Goal: Task Accomplishment & Management: Complete application form

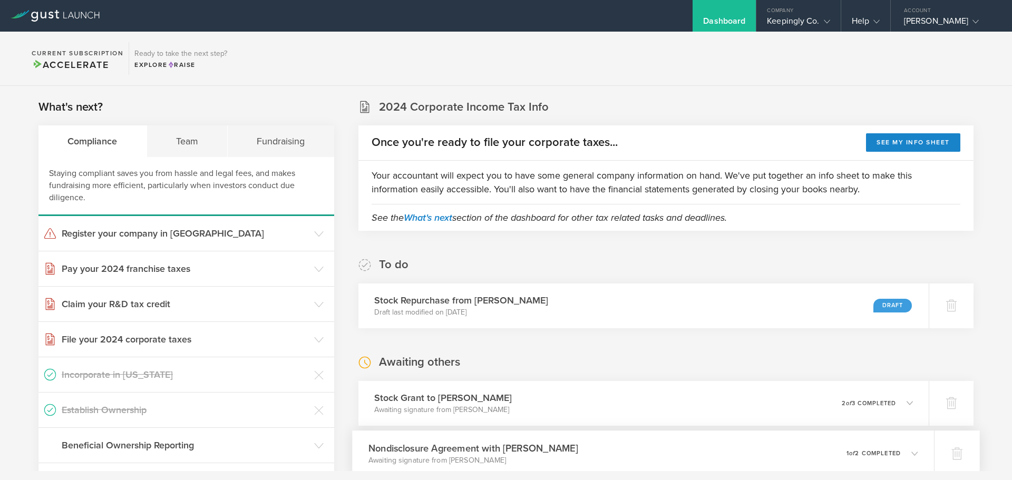
click at [710, 453] on div "Nondisclosure Agreement with Vance Jackson Awaiting signature from Vance Jackso…" at bounding box center [643, 454] width 582 height 46
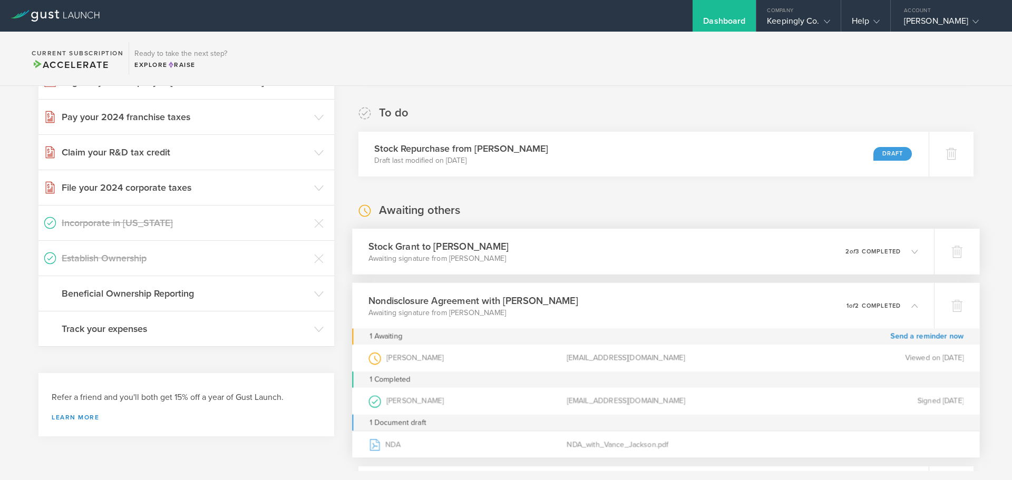
scroll to position [158, 0]
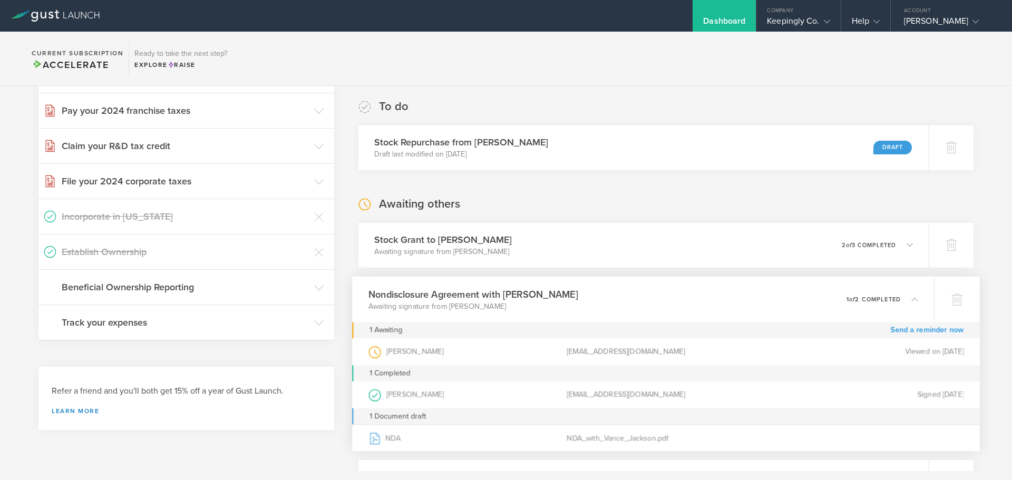
click at [921, 327] on link "Send a reminder now" at bounding box center [926, 330] width 73 height 16
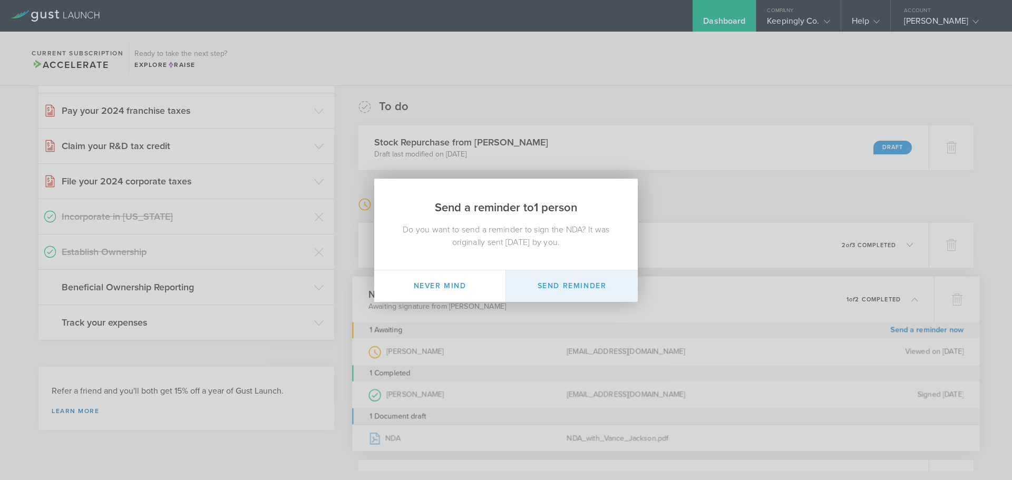
click at [619, 298] on button "Send Reminder" at bounding box center [572, 286] width 132 height 32
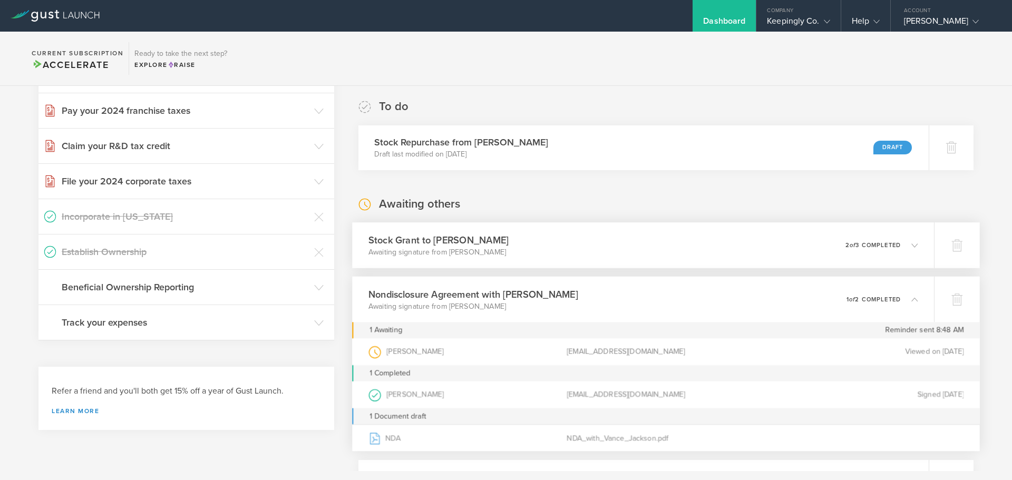
click at [727, 258] on div "Stock Grant to Vance Jackson Awaiting signature from Vance Jackson 0 undelivera…" at bounding box center [643, 245] width 582 height 46
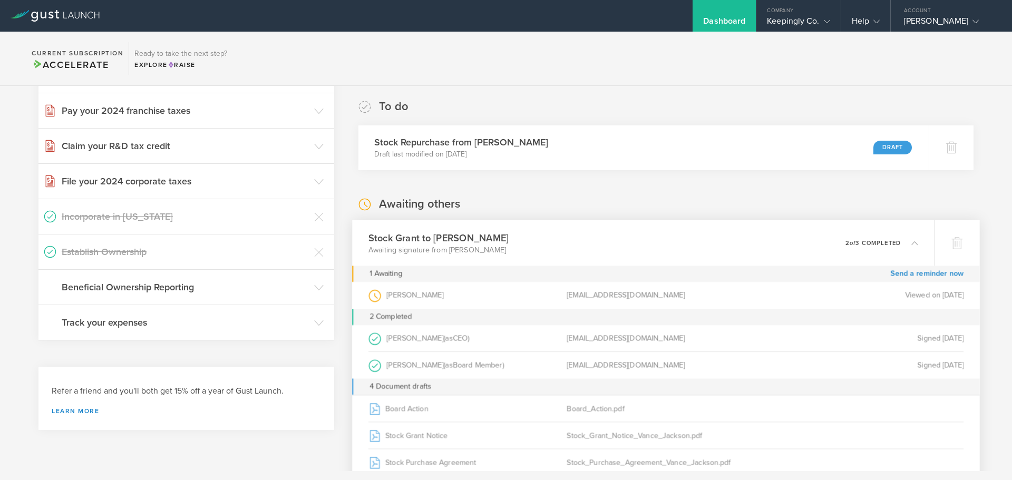
scroll to position [0, 0]
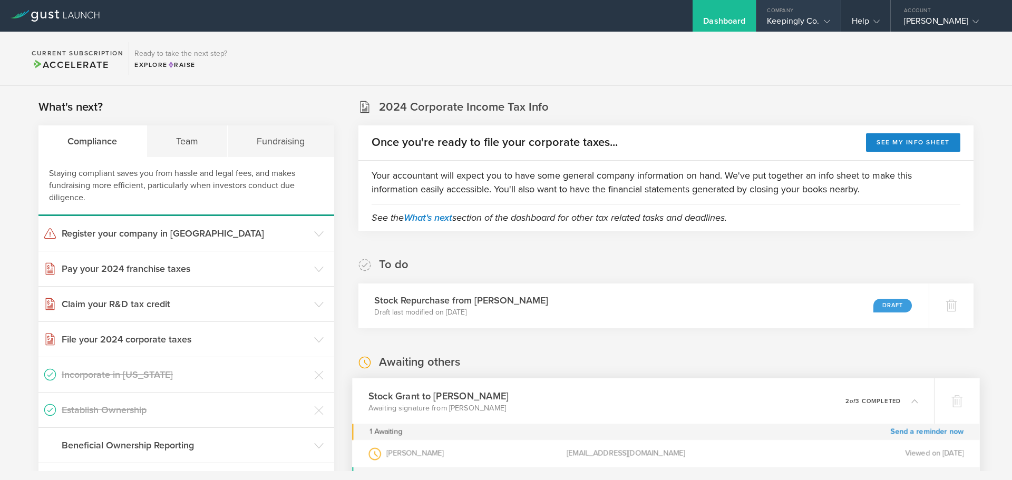
click at [783, 19] on div "Keepingly Co." at bounding box center [798, 24] width 63 height 16
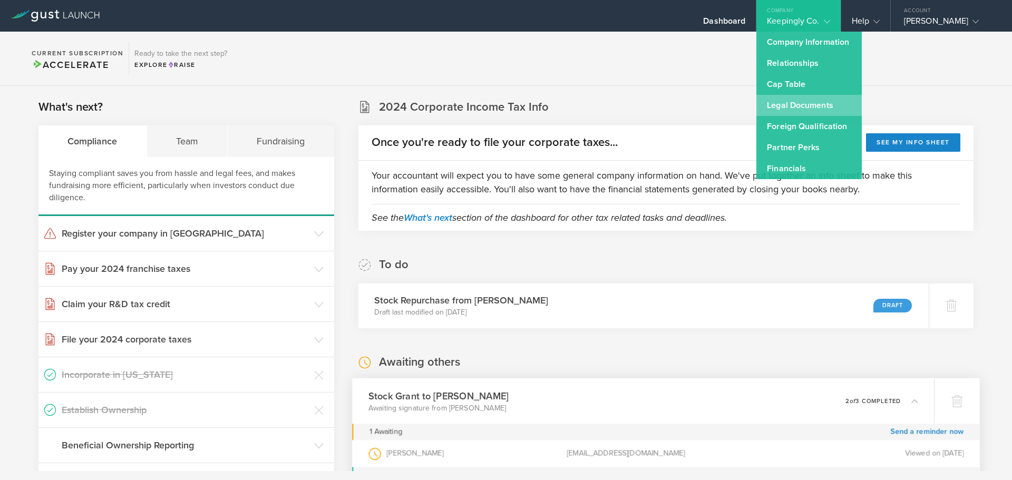
click at [815, 106] on link "Legal Documents" at bounding box center [808, 105] width 105 height 21
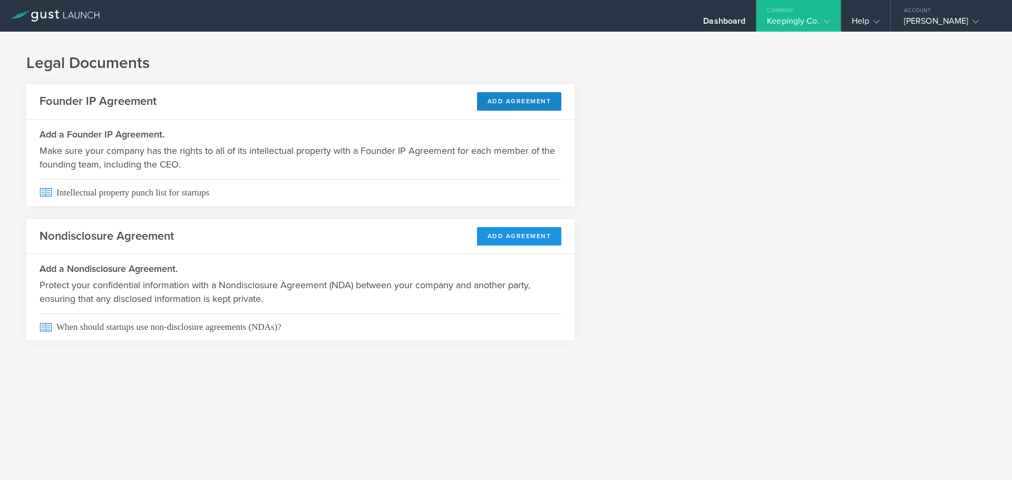
click at [534, 235] on button "Add Agreement" at bounding box center [519, 236] width 85 height 18
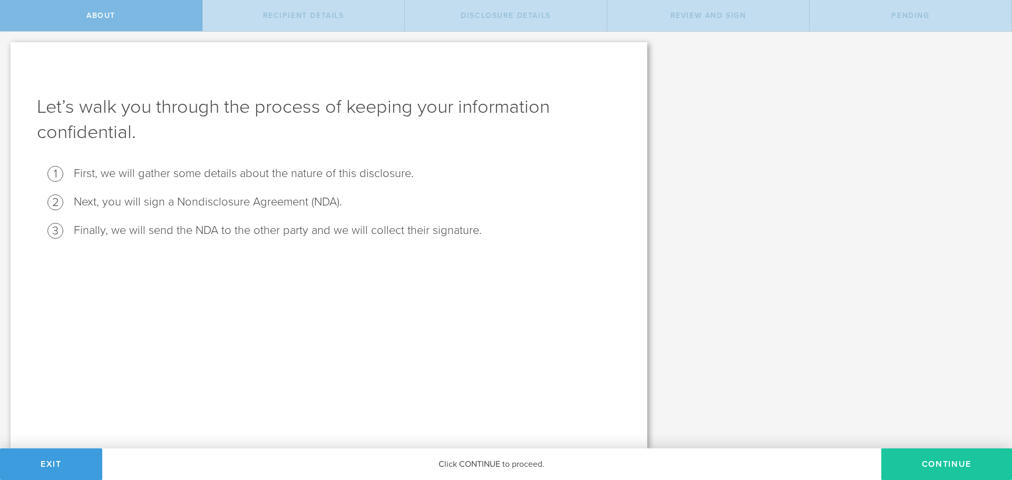
click at [926, 472] on button "Continue" at bounding box center [946, 464] width 131 height 32
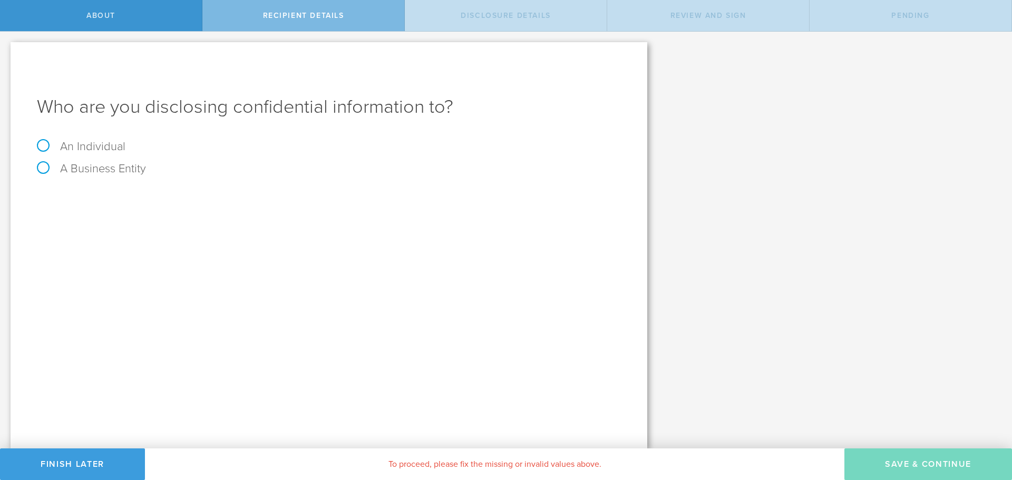
click at [82, 144] on label "An Individual" at bounding box center [81, 147] width 89 height 14
click at [7, 48] on input "An Individual" at bounding box center [3, 40] width 7 height 17
radio input "true"
click at [100, 199] on label "Name The first and last name of the person that you are disclosing confidential…" at bounding box center [76, 200] width 79 height 12
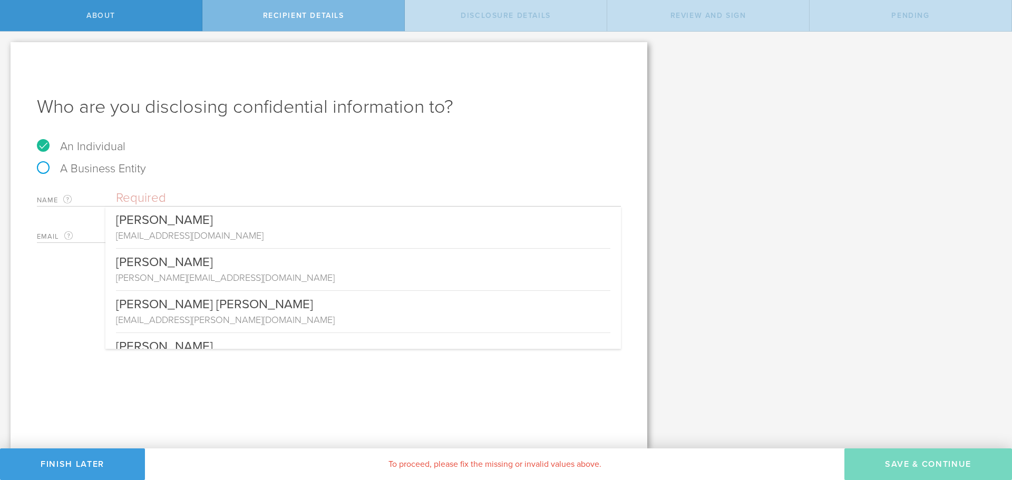
click at [130, 190] on input "text" at bounding box center [368, 198] width 505 height 16
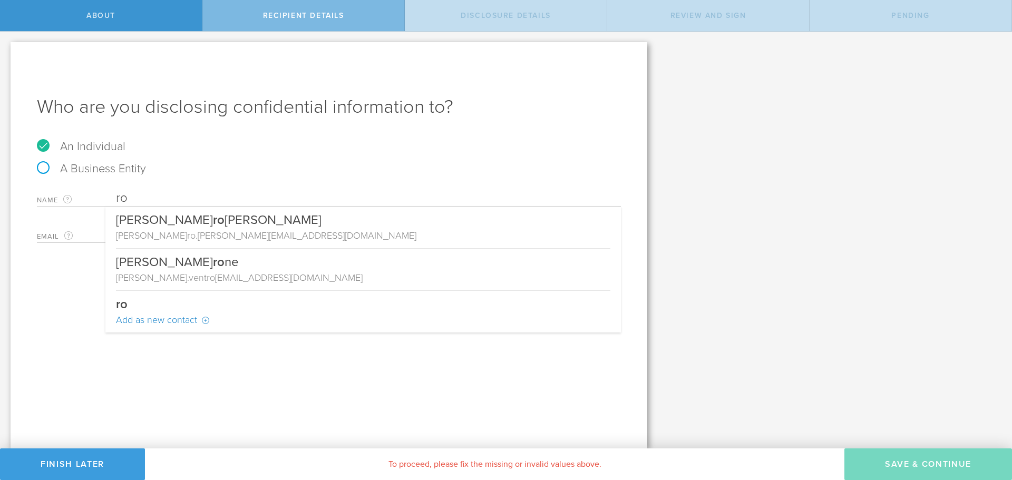
type input "r"
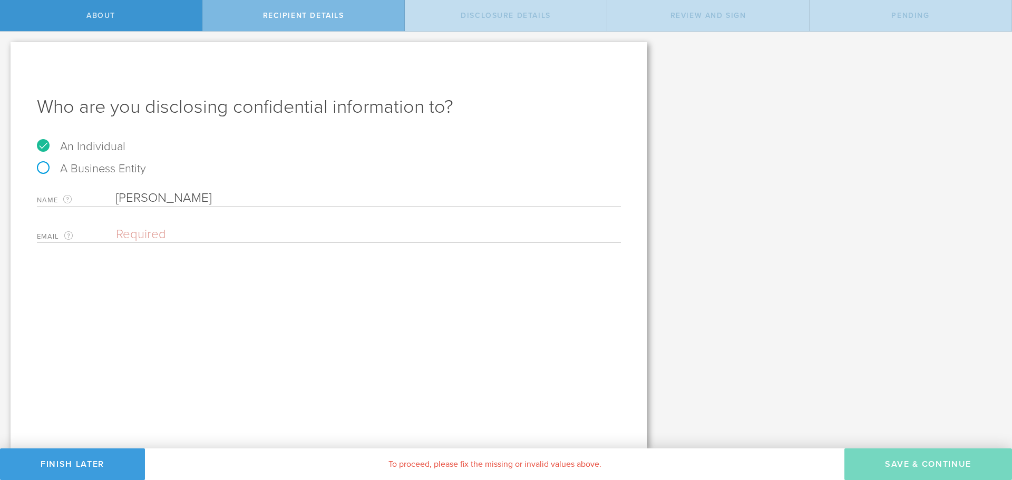
type input "[PERSON_NAME]"
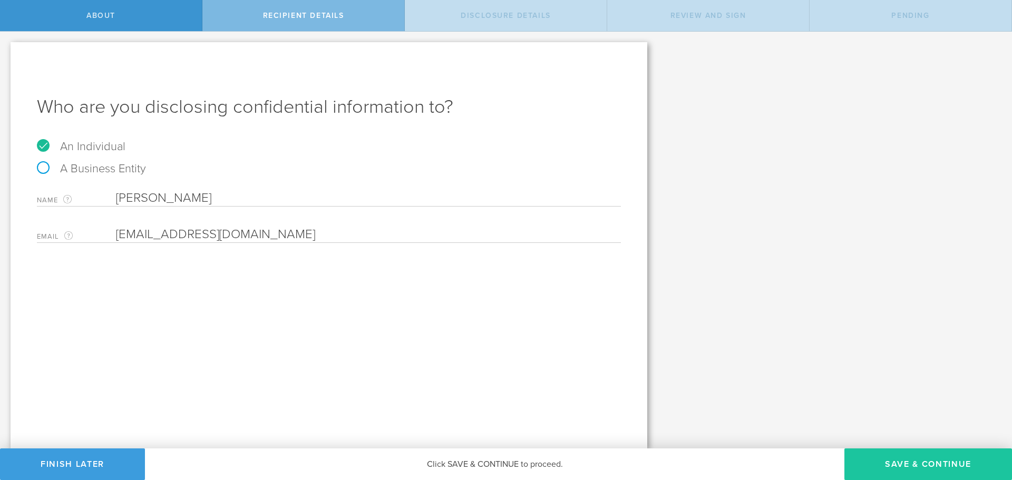
type input "[EMAIL_ADDRESS][DOMAIN_NAME]"
click at [929, 464] on button "Save & Continue" at bounding box center [928, 464] width 168 height 32
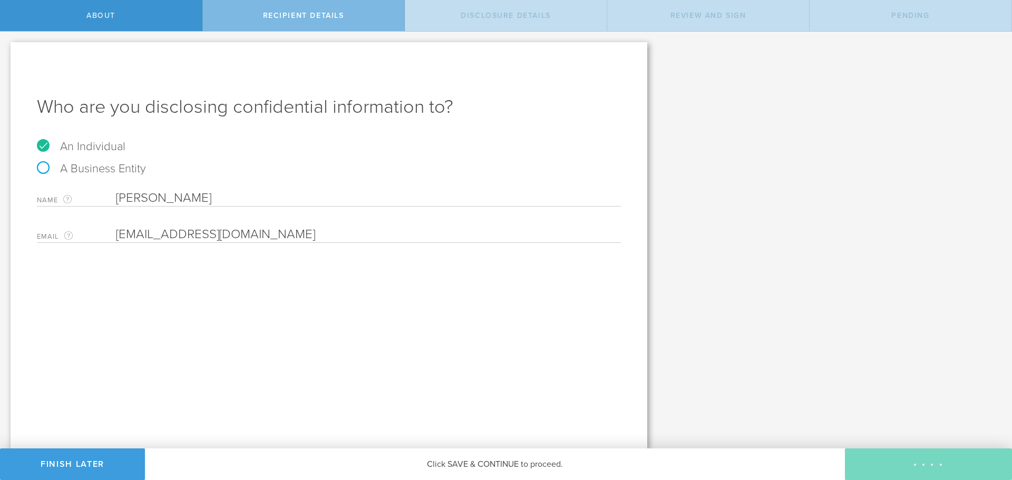
select select "string:5 years"
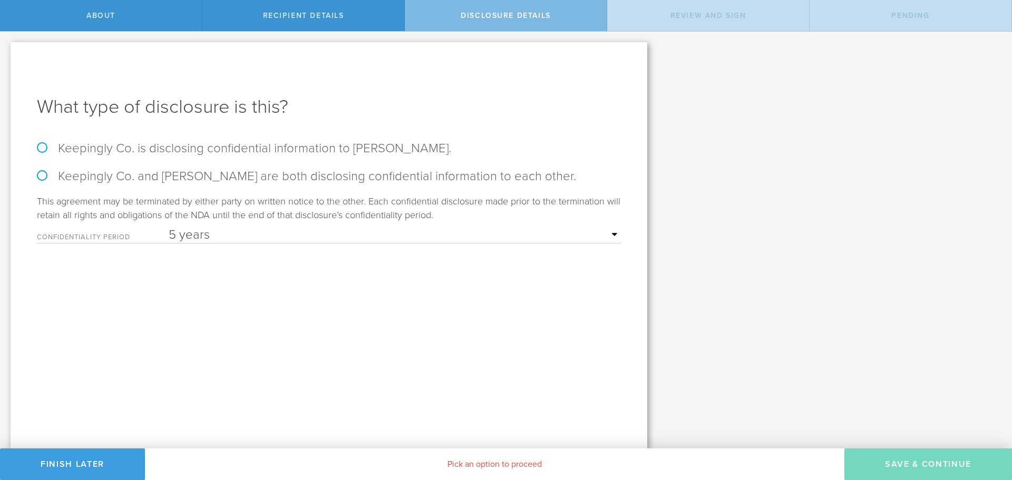
click at [396, 148] on label "Keepingly Co. is disclosing confidential information to Ron Andrews." at bounding box center [329, 148] width 584 height 15
click at [7, 54] on input "Keepingly Co. is disclosing confidential information to Ron Andrews." at bounding box center [3, 43] width 7 height 22
radio input "true"
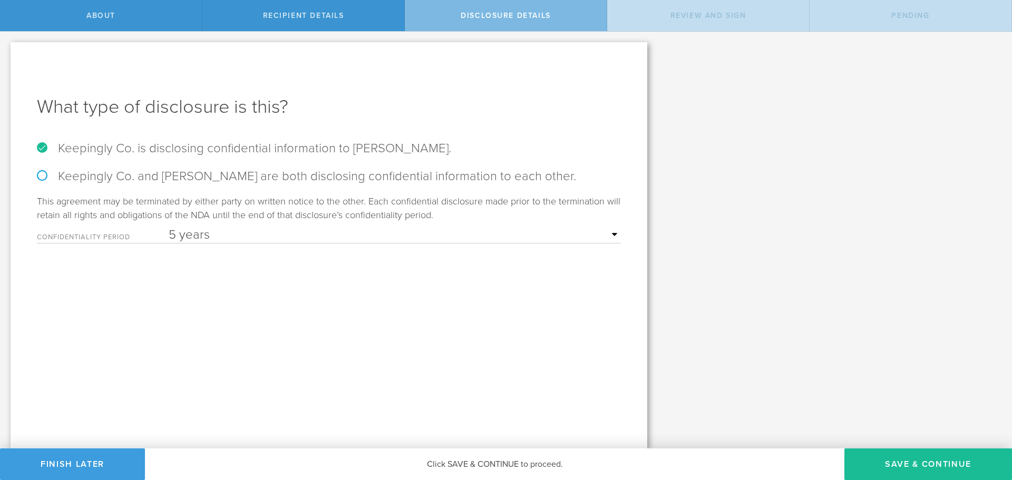
click at [430, 178] on label "Keepingly Co. and Ron Andrews are both disclosing confidential information to e…" at bounding box center [329, 176] width 584 height 15
click at [7, 54] on input "Keepingly Co. and Ron Andrews are both disclosing confidential information to e…" at bounding box center [3, 43] width 7 height 22
radio input "true"
click at [920, 465] on button "Save & Continue" at bounding box center [928, 464] width 168 height 32
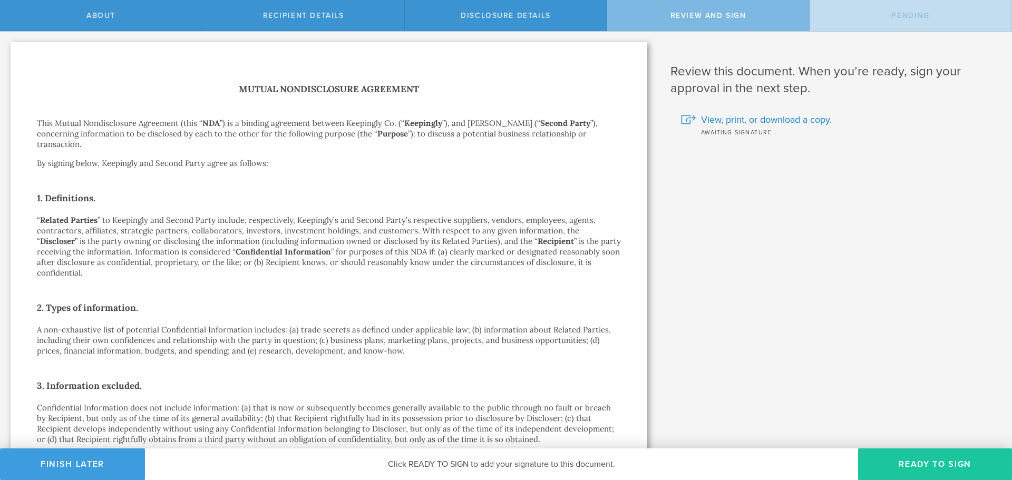
click at [921, 466] on button "Ready to Sign" at bounding box center [935, 464] width 154 height 32
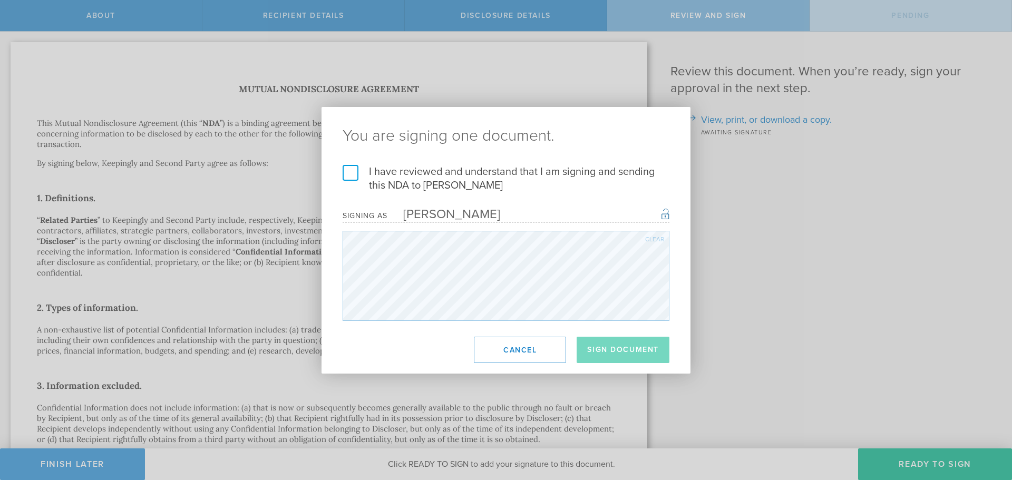
click at [351, 168] on label "I have reviewed and understand that I am signing and sending this NDA to Ron An…" at bounding box center [506, 178] width 327 height 27
click at [0, 0] on input "I have reviewed and understand that I am signing and sending this NDA to Ron An…" at bounding box center [0, 0] width 0 height 0
click at [644, 355] on button "Sign Document" at bounding box center [623, 350] width 93 height 26
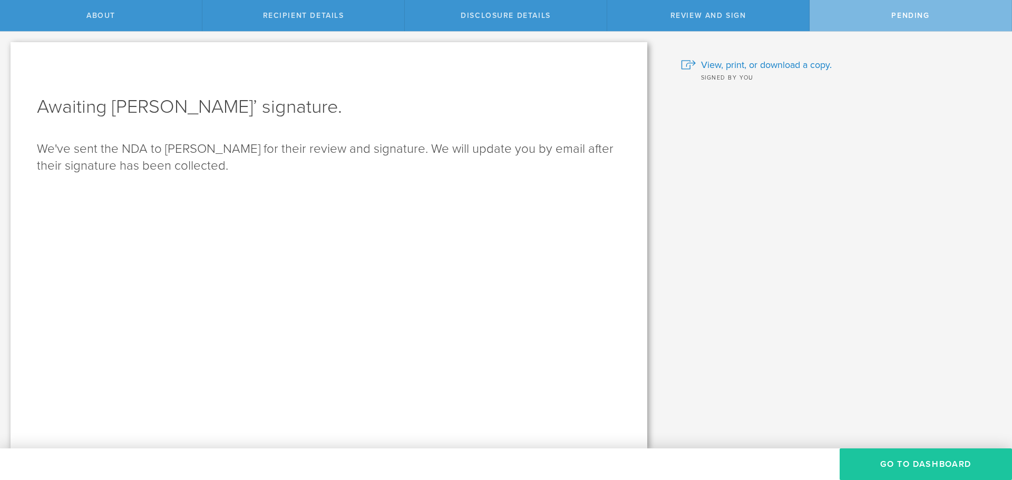
click at [942, 459] on button "Go to dashboard" at bounding box center [925, 464] width 172 height 32
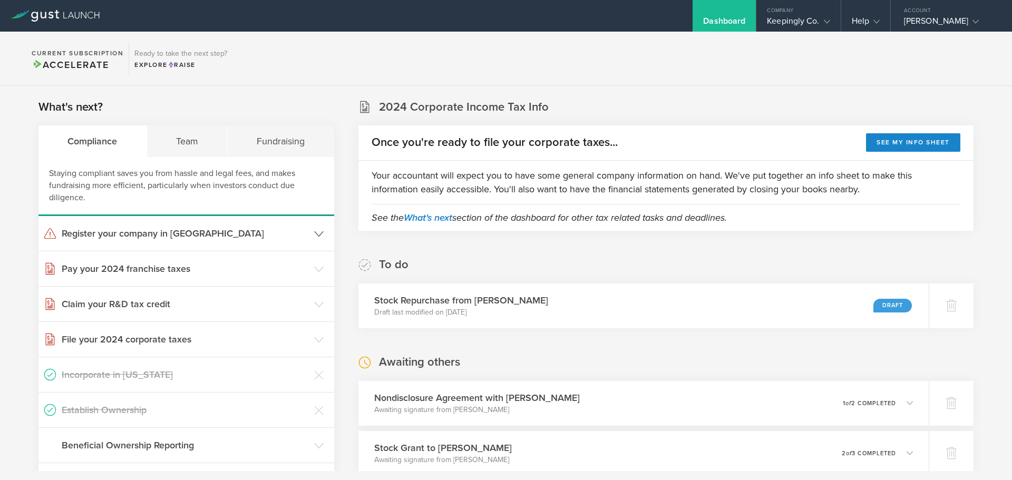
click at [316, 238] on icon at bounding box center [318, 233] width 9 height 9
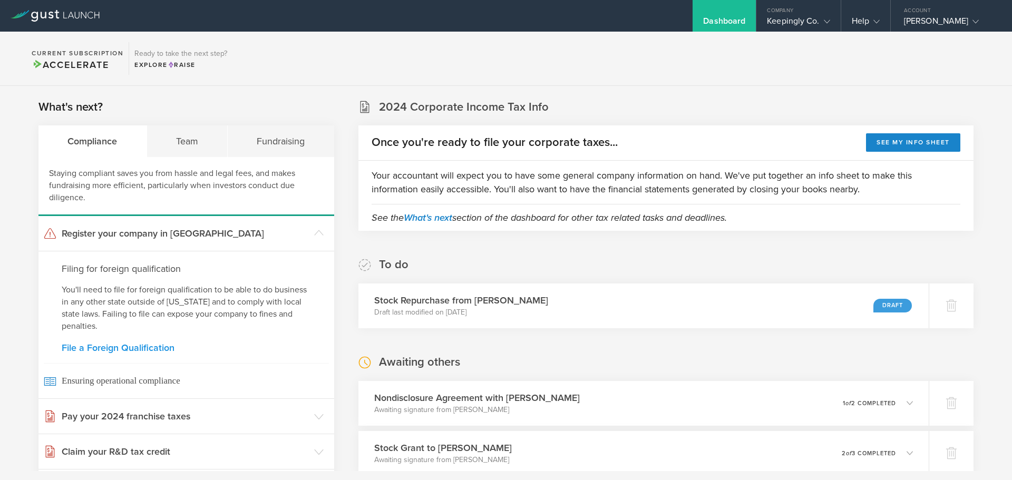
click at [116, 347] on link "File a Foreign Qualification" at bounding box center [186, 347] width 249 height 9
